Goal: Task Accomplishment & Management: Use online tool/utility

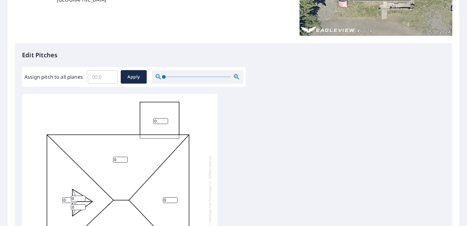
scroll to position [122, 0]
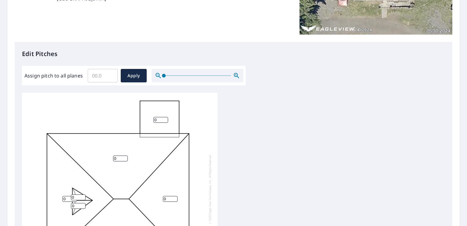
click at [98, 75] on input "Assign pitch to all planes" at bounding box center [103, 75] width 30 height 17
type input "6"
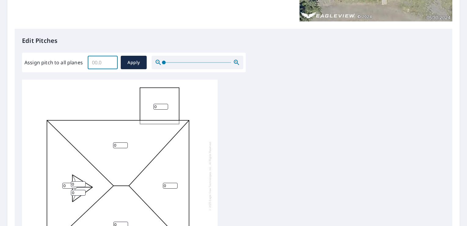
scroll to position [153, 0]
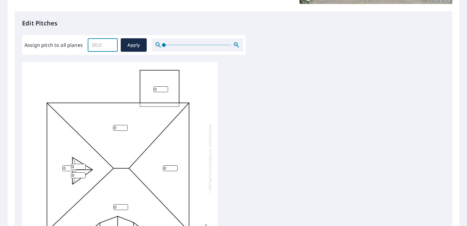
click at [120, 128] on input "0" at bounding box center [120, 128] width 15 height 6
type input "0"
type input "6"
click at [171, 168] on input "0" at bounding box center [170, 168] width 15 height 6
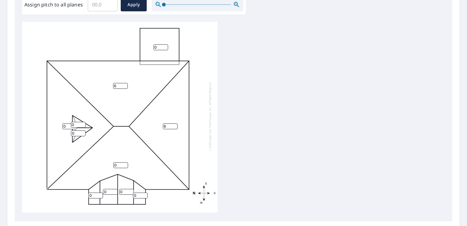
scroll to position [214, 0]
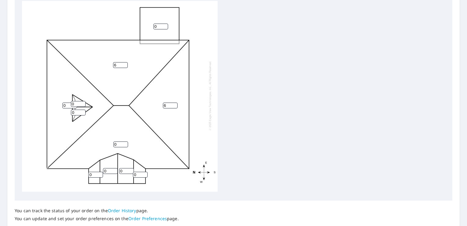
type input "6"
click at [120, 141] on input "0" at bounding box center [120, 144] width 15 height 6
type input "6"
click at [67, 102] on input "0" at bounding box center [69, 105] width 15 height 6
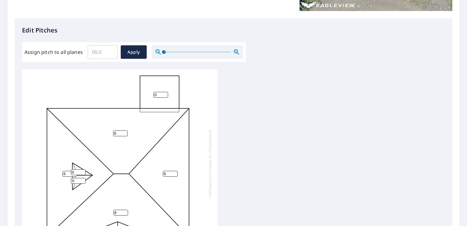
scroll to position [136, 0]
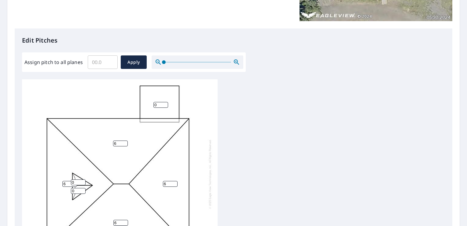
type input "6"
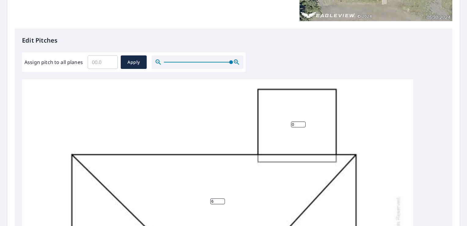
click at [235, 64] on div at bounding box center [198, 61] width 92 height 13
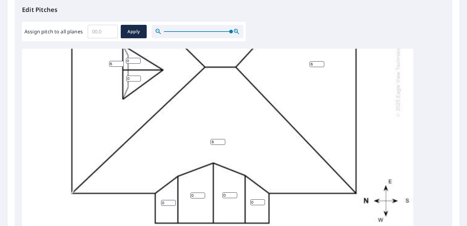
scroll to position [6, 0]
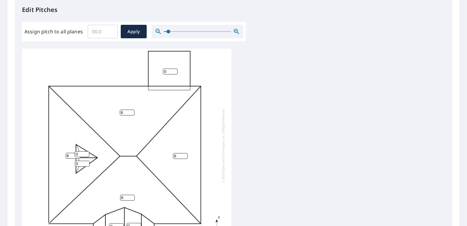
click at [168, 31] on span at bounding box center [169, 32] width 4 height 4
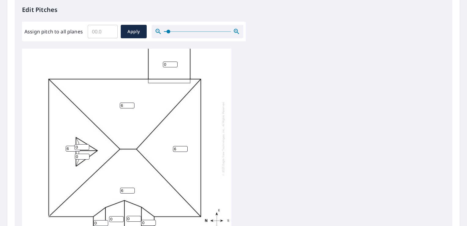
scroll to position [20, 0]
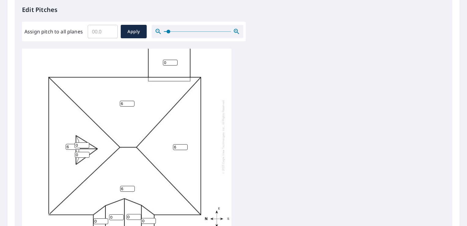
click at [81, 142] on input "0" at bounding box center [82, 145] width 15 height 6
type input "0"
type input "3"
click at [81, 152] on input "0" at bounding box center [82, 155] width 15 height 6
type input "3"
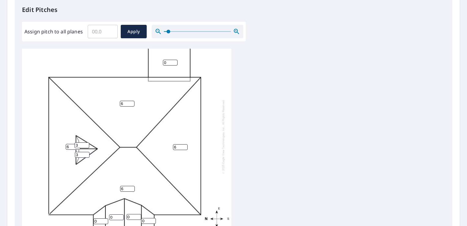
click at [99, 218] on input "0" at bounding box center [101, 221] width 15 height 6
type input "3"
click at [118, 214] on input "0" at bounding box center [116, 217] width 15 height 6
type input "3"
click at [134, 214] on input "0" at bounding box center [134, 217] width 15 height 6
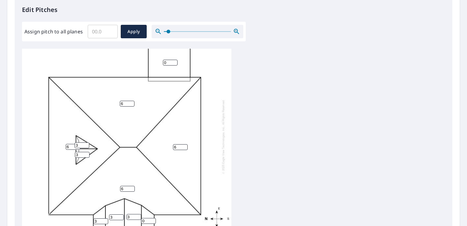
type input "3"
click at [147, 218] on input "0" at bounding box center [148, 221] width 15 height 6
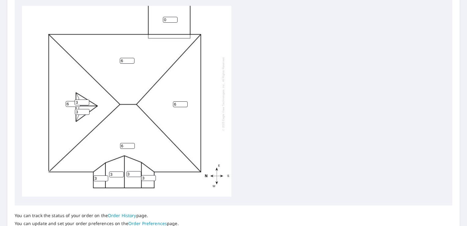
scroll to position [258, 0]
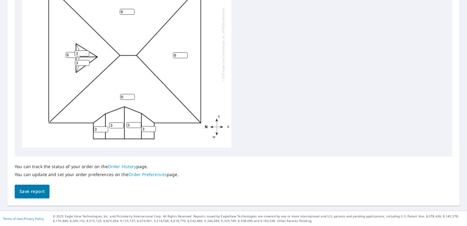
type input "3"
click at [38, 190] on span "Save report" at bounding box center [32, 191] width 25 height 8
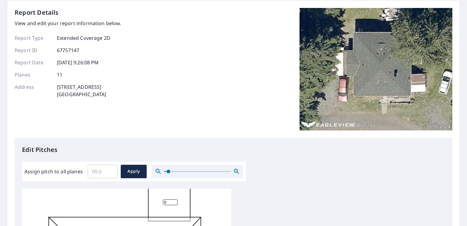
scroll to position [0, 0]
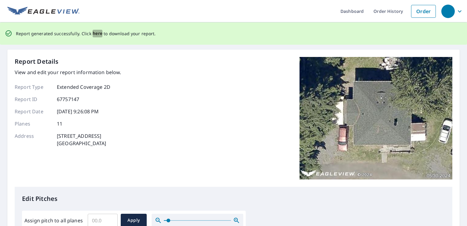
click at [94, 32] on span "here" at bounding box center [98, 34] width 10 height 8
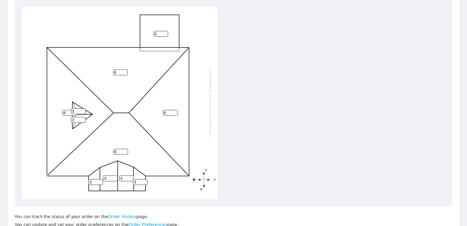
scroll to position [258, 0]
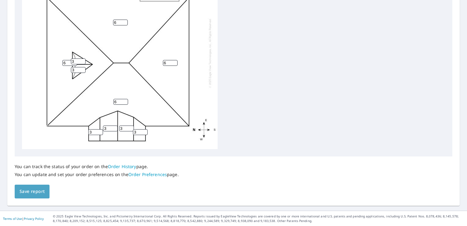
click at [43, 190] on span "Save report" at bounding box center [32, 191] width 25 height 8
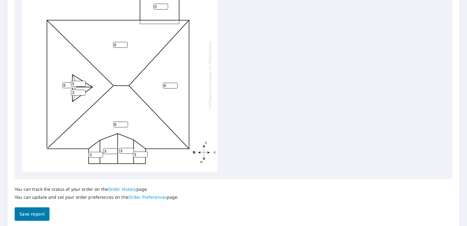
scroll to position [167, 0]
